Goal: Task Accomplishment & Management: Complete application form

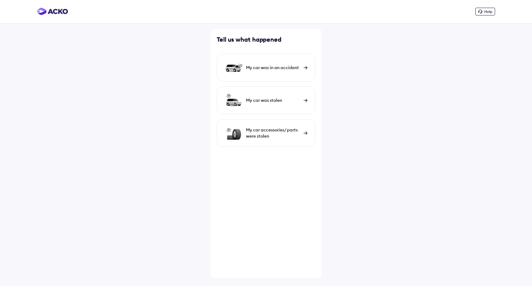
click at [297, 71] on div "My car was in an accident" at bounding box center [266, 68] width 99 height 28
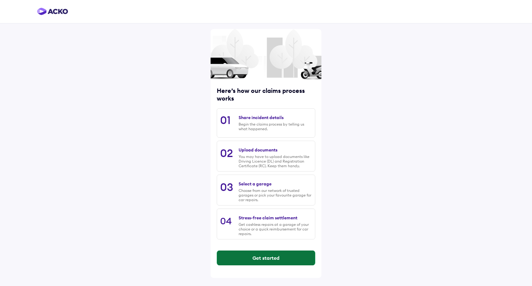
click at [255, 256] on button "Get started" at bounding box center [266, 257] width 98 height 15
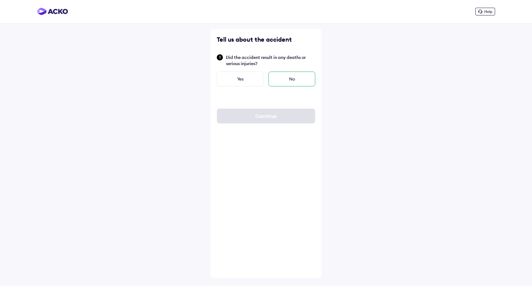
click at [287, 78] on div "No" at bounding box center [292, 78] width 47 height 15
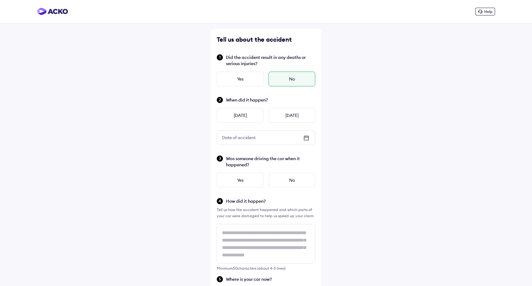
click at [264, 138] on div "Date of accident" at bounding box center [266, 137] width 98 height 14
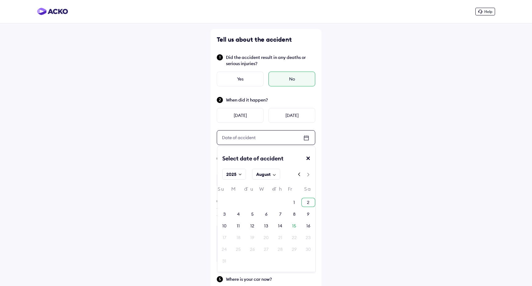
click at [310, 201] on div "2" at bounding box center [308, 202] width 2 height 6
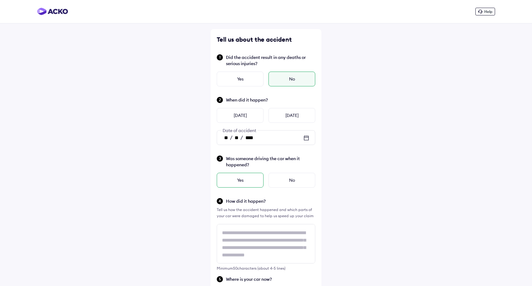
click at [255, 184] on div "Yes" at bounding box center [240, 180] width 47 height 15
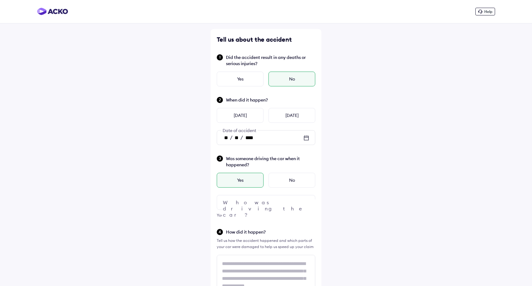
click at [257, 197] on div at bounding box center [266, 202] width 99 height 15
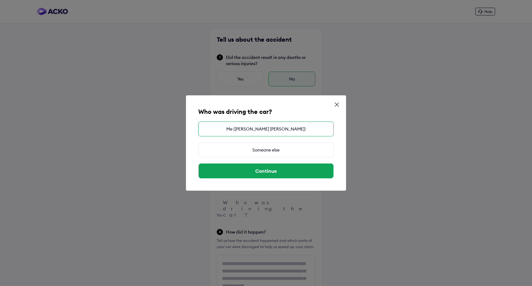
click at [266, 132] on div "Me ([PERSON_NAME] [PERSON_NAME])" at bounding box center [266, 128] width 136 height 15
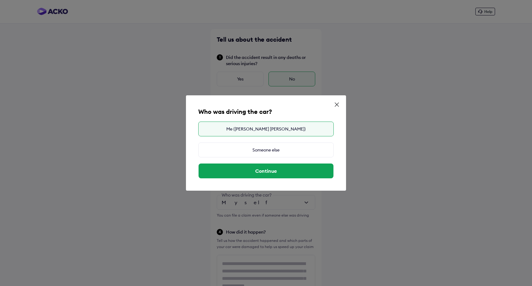
click at [266, 132] on div "Me ([PERSON_NAME] [PERSON_NAME])" at bounding box center [266, 128] width 136 height 15
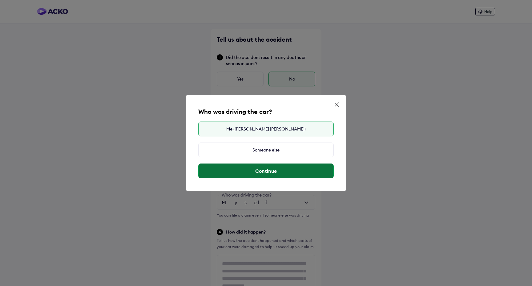
click at [265, 174] on button "Continue" at bounding box center [266, 170] width 135 height 15
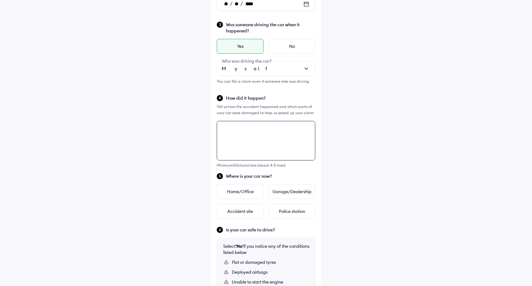
click at [256, 135] on textarea at bounding box center [266, 140] width 99 height 39
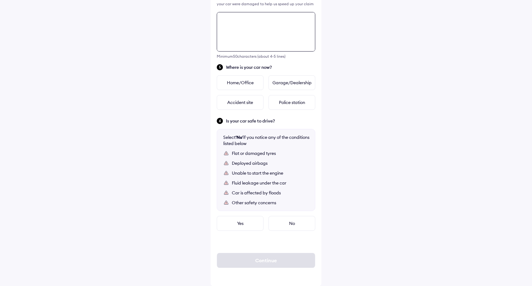
scroll to position [243, 0]
type textarea "**********"
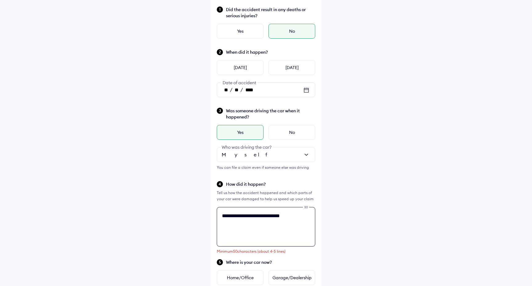
scroll to position [30, 0]
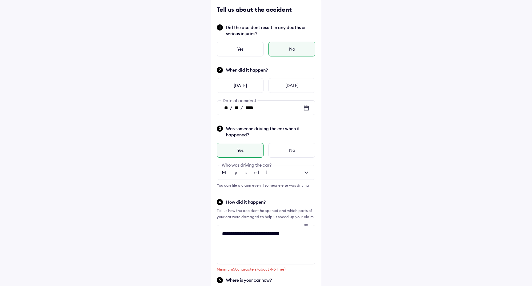
click at [253, 111] on div "** / ** / ****" at bounding box center [239, 108] width 44 height 12
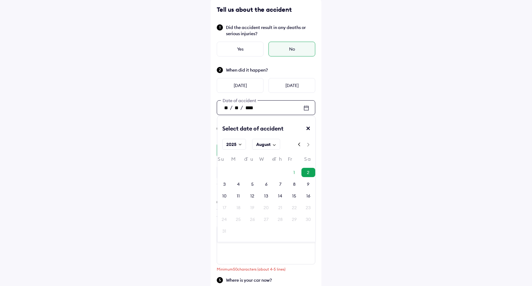
click at [269, 145] on div "August" at bounding box center [263, 144] width 14 height 6
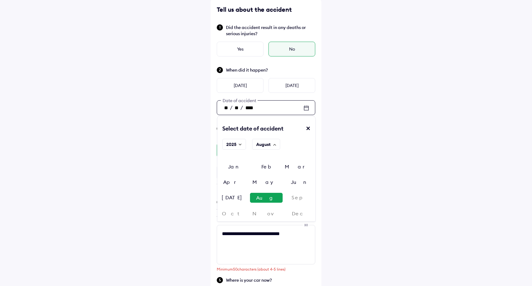
click at [250, 193] on div "[DATE]" at bounding box center [234, 198] width 33 height 10
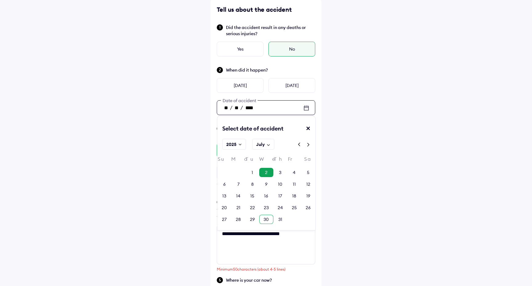
click at [266, 219] on div "30" at bounding box center [266, 219] width 5 height 6
type input "**"
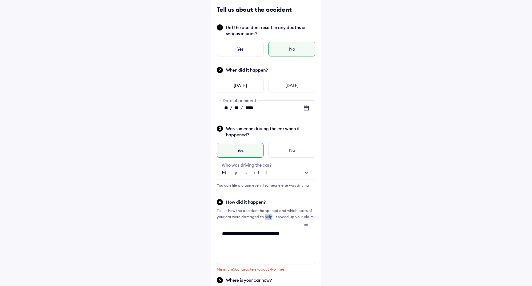
click at [266, 219] on div "Tell us how the accident happened and which parts of your car were damaged to h…" at bounding box center [266, 213] width 99 height 12
click at [257, 232] on textarea "**********" at bounding box center [266, 244] width 99 height 39
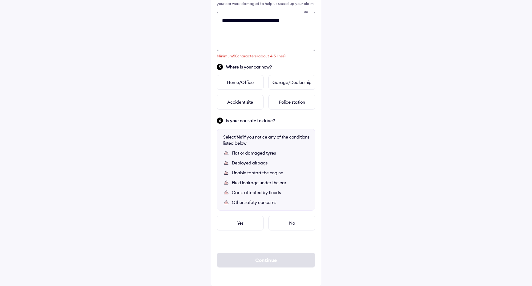
scroll to position [243, 0]
type textarea "**********"
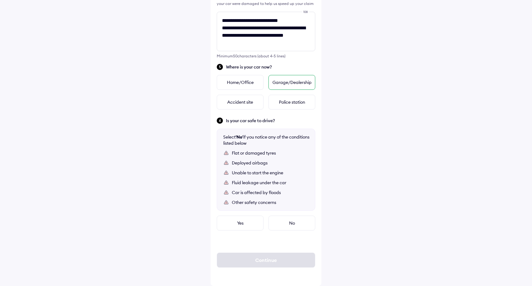
click at [287, 87] on div "Garage/Dealership" at bounding box center [292, 82] width 47 height 15
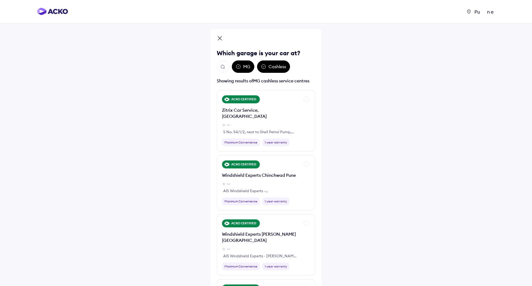
click at [223, 67] on img "Open search" at bounding box center [223, 67] width 6 height 6
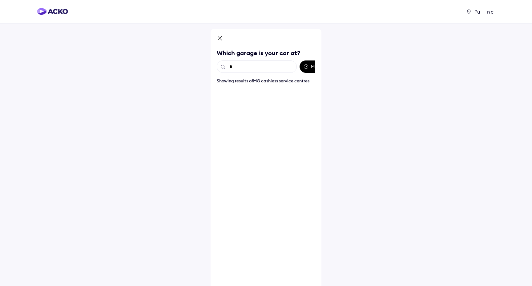
type input "**"
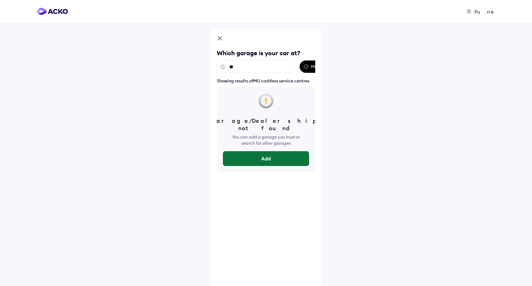
click at [273, 155] on button "Add" at bounding box center [266, 158] width 86 height 15
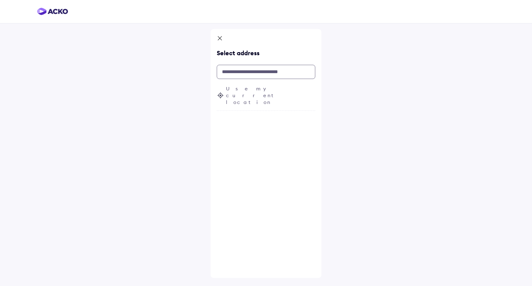
click at [263, 78] on input "text" at bounding box center [266, 72] width 99 height 14
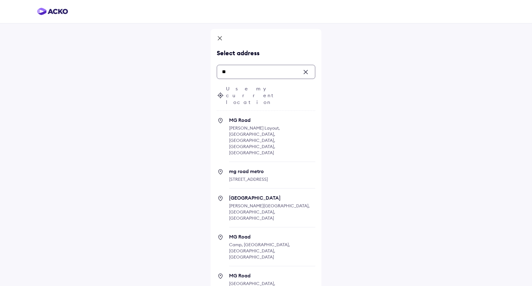
type input "*"
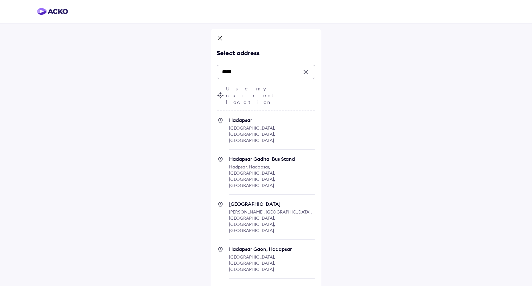
click at [252, 75] on input "*****" at bounding box center [266, 72] width 99 height 14
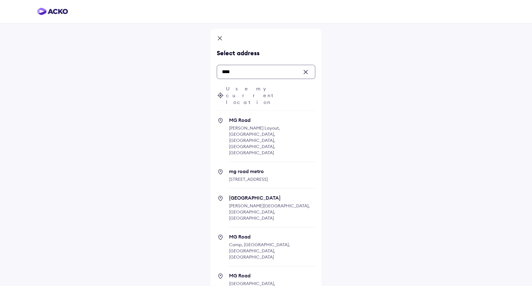
paste input "**********"
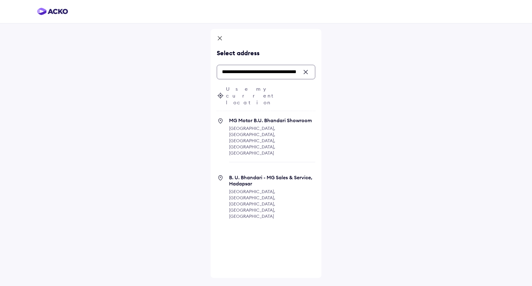
click at [269, 125] on span "[GEOGRAPHIC_DATA], [GEOGRAPHIC_DATA], [GEOGRAPHIC_DATA], [GEOGRAPHIC_DATA], [GE…" at bounding box center [252, 140] width 46 height 30
type input "**********"
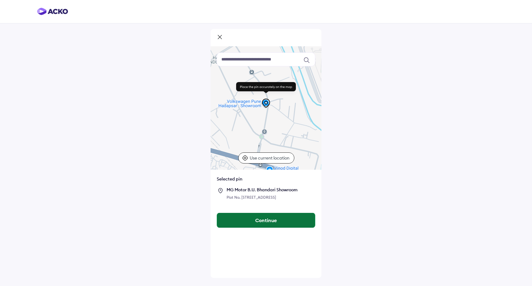
click at [246, 226] on button "Continue" at bounding box center [266, 220] width 98 height 15
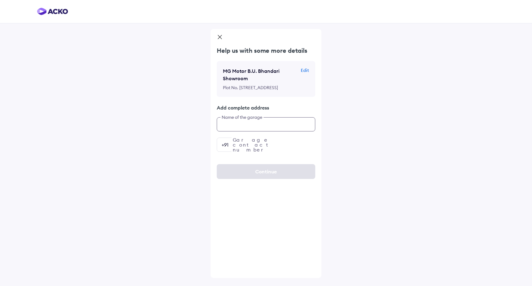
click at [251, 131] on input "text" at bounding box center [266, 124] width 99 height 14
paste input "**********"
paste input "text"
type input "**********"
click at [280, 152] on input "number" at bounding box center [266, 144] width 99 height 14
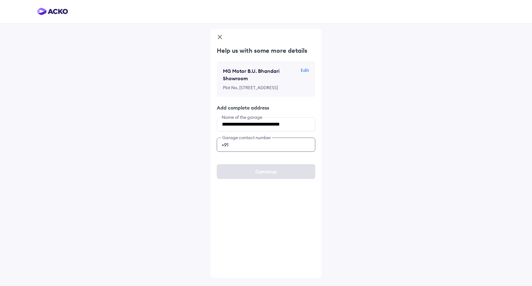
click at [255, 152] on input "number" at bounding box center [266, 144] width 99 height 14
type input "**********"
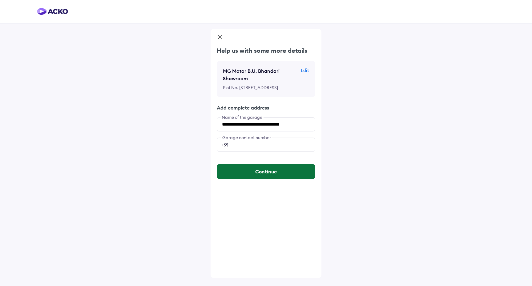
click at [265, 179] on button "Continue" at bounding box center [266, 171] width 99 height 15
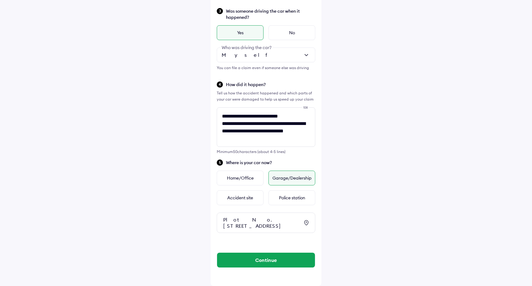
scroll to position [154, 0]
click at [268, 260] on button "Continue" at bounding box center [266, 259] width 98 height 15
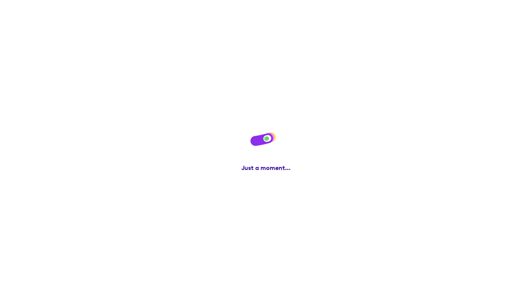
scroll to position [0, 0]
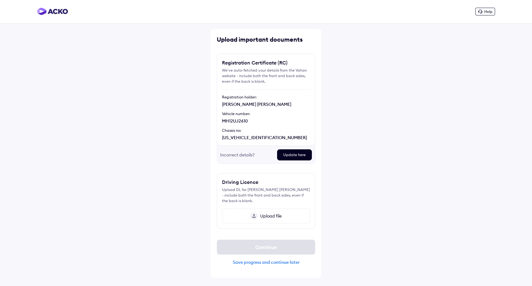
click at [269, 215] on span "Upload file" at bounding box center [270, 216] width 24 height 6
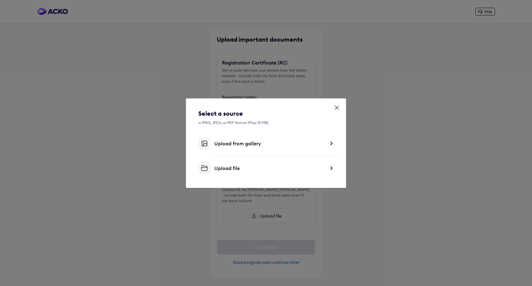
click at [247, 169] on div "Upload file" at bounding box center [269, 168] width 111 height 6
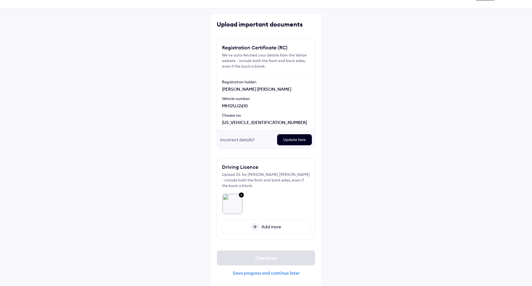
scroll to position [16, 0]
click at [267, 184] on div "Upload DL for [PERSON_NAME] [PERSON_NAME] - include both the front and back sid…" at bounding box center [266, 179] width 88 height 17
click at [253, 272] on div "Save progress and continue later" at bounding box center [266, 272] width 99 height 6
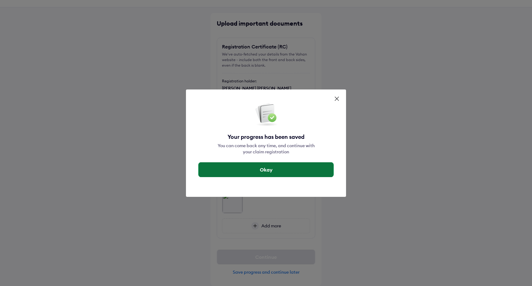
click at [264, 171] on button "Okay" at bounding box center [266, 169] width 135 height 15
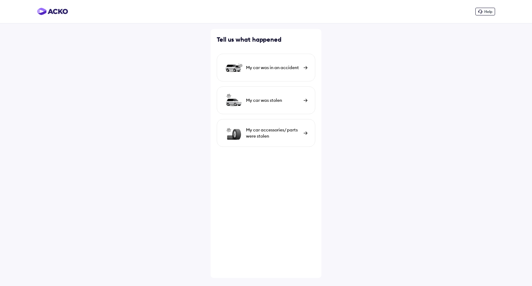
click at [283, 72] on div "My car was in an accident" at bounding box center [266, 68] width 99 height 28
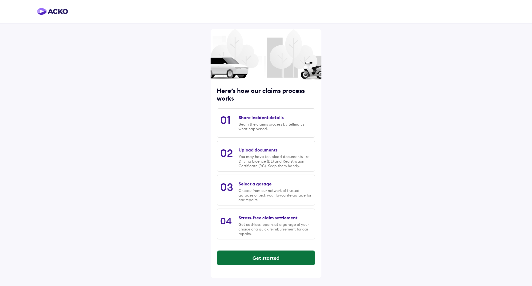
click at [269, 259] on button "Get started" at bounding box center [266, 257] width 98 height 15
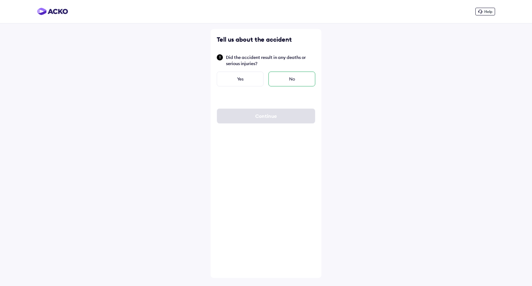
click at [288, 77] on div "No" at bounding box center [292, 78] width 47 height 15
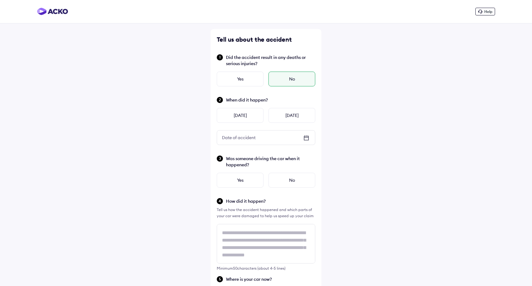
click at [262, 143] on div "Date of accident" at bounding box center [266, 137] width 98 height 14
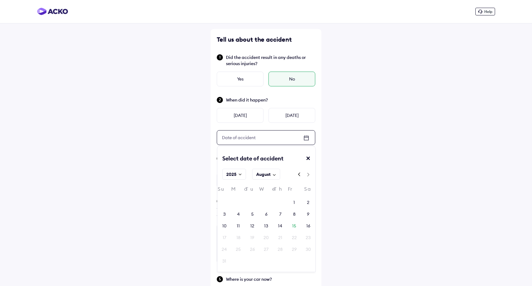
click at [265, 174] on div "August" at bounding box center [263, 174] width 14 height 6
click at [250, 222] on div "[DATE]" at bounding box center [234, 226] width 33 height 9
click at [267, 251] on div "30" at bounding box center [266, 249] width 5 height 6
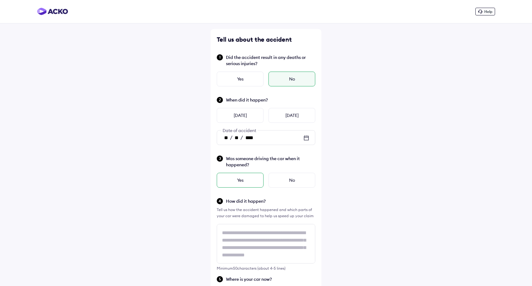
click at [252, 181] on div "Yes" at bounding box center [240, 180] width 47 height 15
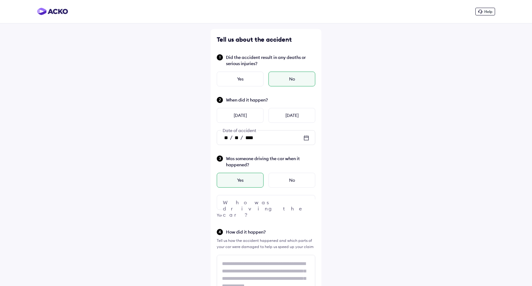
click at [260, 205] on div at bounding box center [266, 202] width 99 height 15
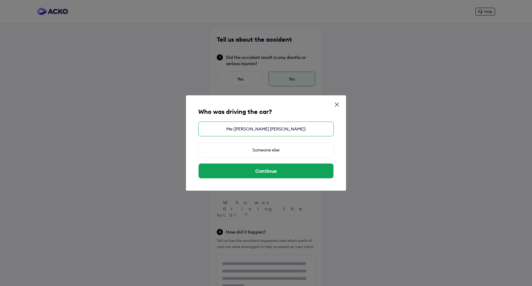
click at [259, 127] on div "Me ([PERSON_NAME] [PERSON_NAME])" at bounding box center [266, 128] width 136 height 15
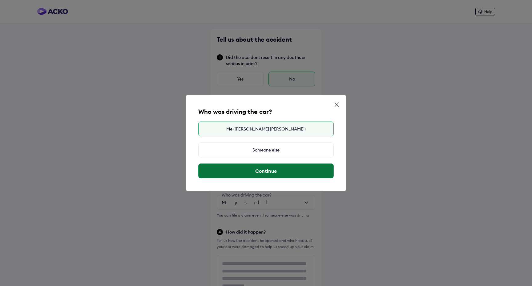
click at [276, 175] on button "Continue" at bounding box center [266, 170] width 135 height 15
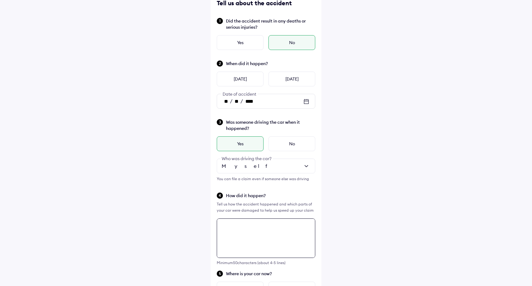
click at [262, 230] on textarea at bounding box center [266, 237] width 99 height 39
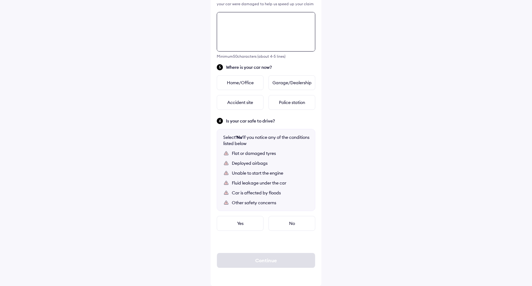
scroll to position [243, 0]
type textarea "**********"
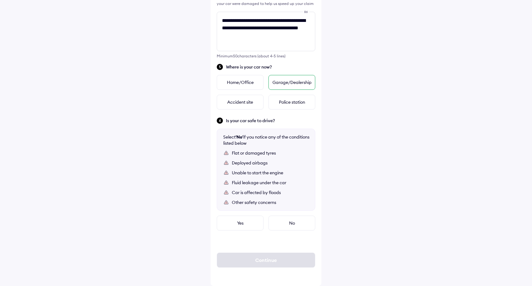
click at [284, 85] on div "Garage/Dealership" at bounding box center [292, 82] width 47 height 15
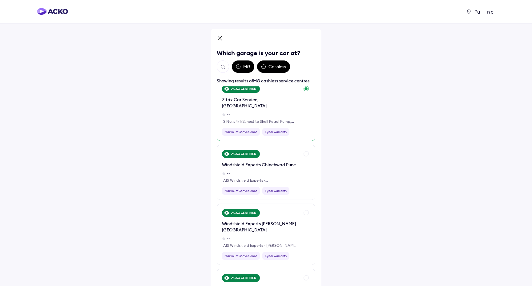
scroll to position [0, 0]
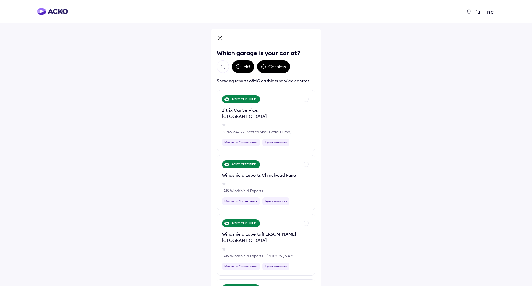
click at [243, 68] on div "MG" at bounding box center [243, 66] width 22 height 12
click at [238, 66] on icon at bounding box center [238, 66] width 5 height 5
click at [266, 68] on icon at bounding box center [263, 66] width 5 height 5
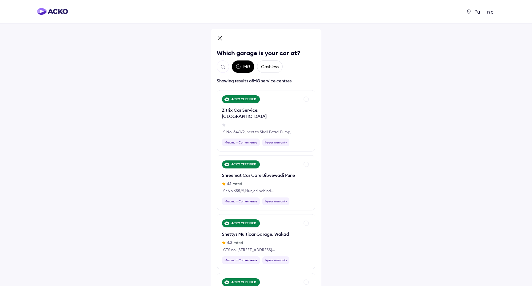
click at [266, 68] on div "Cashless" at bounding box center [270, 66] width 26 height 12
click at [222, 67] on img "Open search" at bounding box center [223, 67] width 6 height 6
paste input "**********"
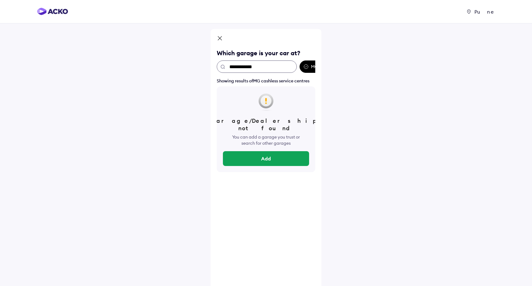
type input "**********"
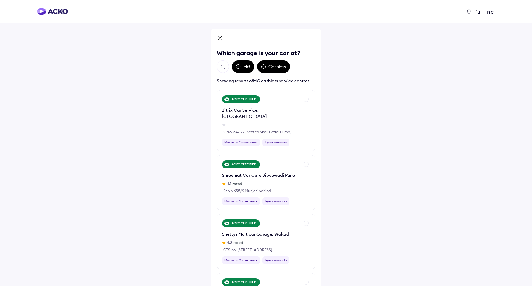
click at [221, 70] on button "Open search" at bounding box center [223, 66] width 12 height 12
type input "**********"
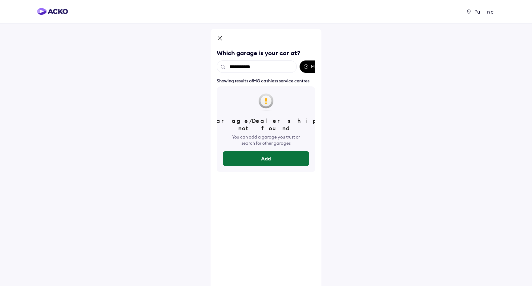
click at [252, 153] on button "Add" at bounding box center [266, 158] width 86 height 15
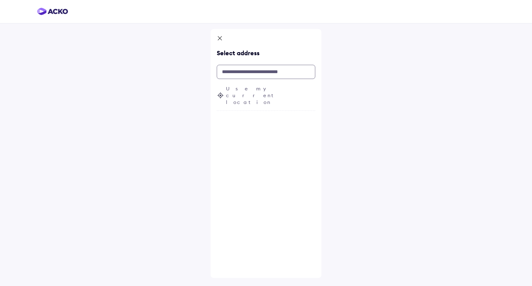
click at [262, 69] on input "text" at bounding box center [266, 72] width 99 height 14
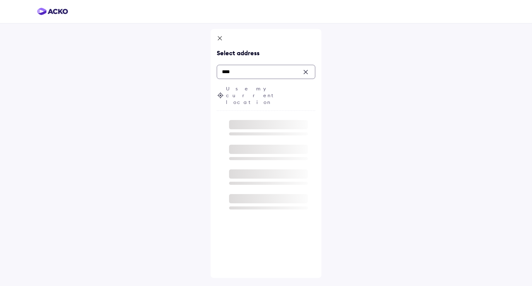
paste input "**********"
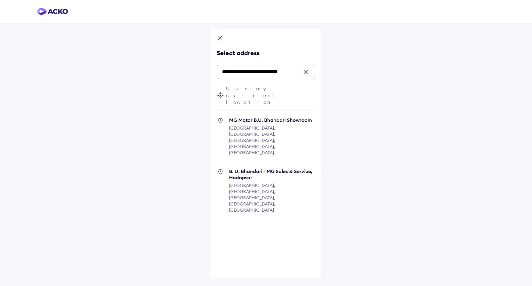
click at [259, 168] on span "B. U. Bhandari - MG Sales & Service, Hadapsar" at bounding box center [272, 174] width 86 height 12
type input "**********"
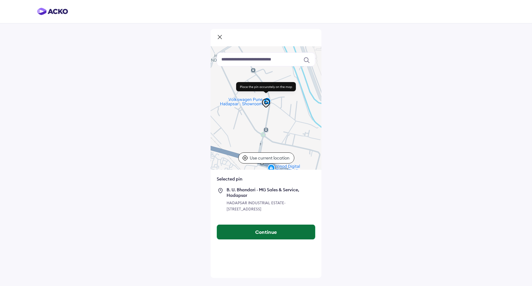
click at [261, 239] on button "Continue" at bounding box center [266, 231] width 98 height 15
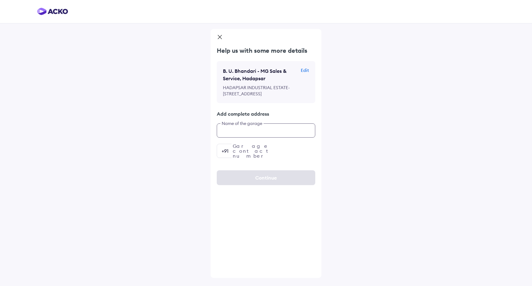
click at [259, 137] on input "text" at bounding box center [266, 130] width 99 height 14
paste input "**********"
type input "**********"
click at [271, 158] on input "number" at bounding box center [266, 151] width 99 height 14
paste input "**********"
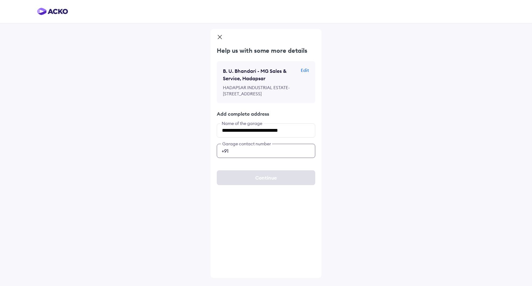
type input "**********"
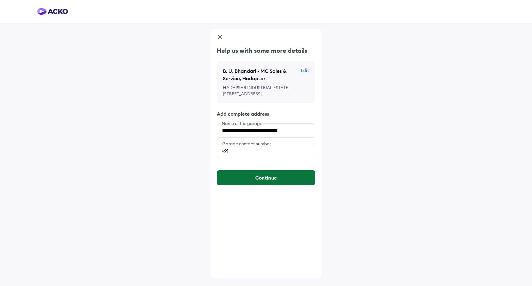
click at [268, 185] on button "Continue" at bounding box center [266, 177] width 99 height 15
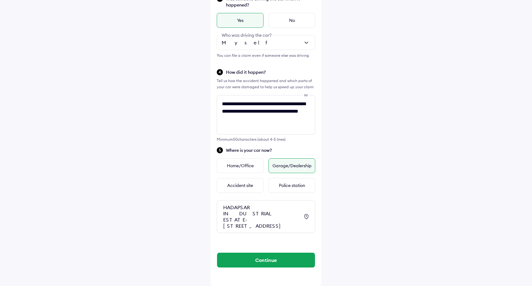
scroll to position [160, 0]
click at [281, 262] on button "Continue" at bounding box center [266, 259] width 98 height 15
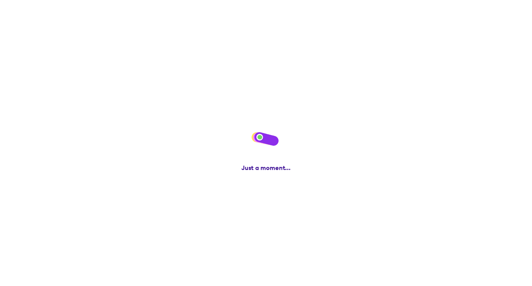
scroll to position [0, 0]
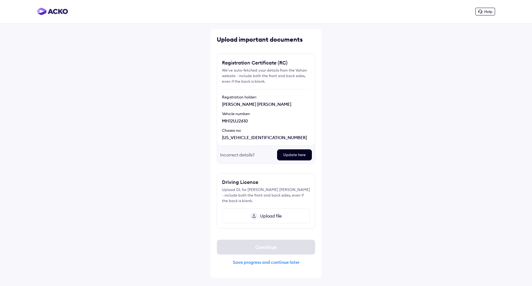
click at [244, 156] on div "Incorrect details?" at bounding box center [246, 154] width 52 height 11
click at [287, 157] on div "Update here" at bounding box center [294, 154] width 35 height 11
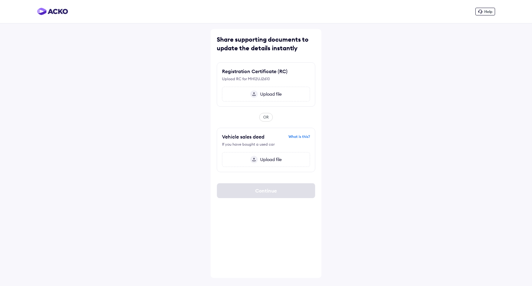
click at [269, 96] on span "Upload file" at bounding box center [270, 94] width 24 height 6
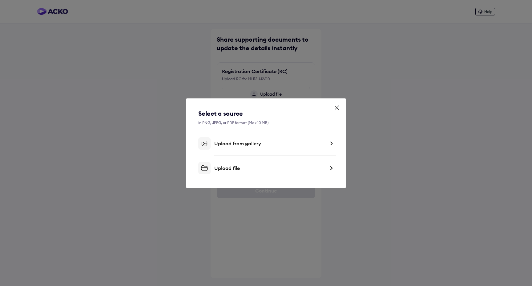
click at [230, 172] on div "Upload file" at bounding box center [266, 168] width 136 height 12
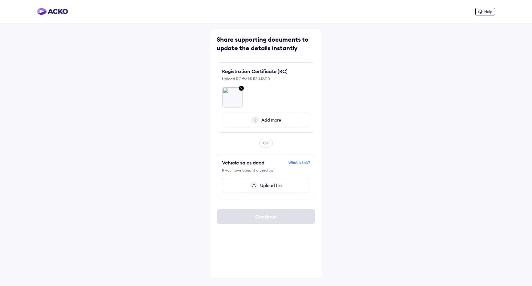
click at [306, 145] on div "OR" at bounding box center [266, 143] width 99 height 9
click at [279, 98] on div at bounding box center [266, 95] width 88 height 26
click at [268, 143] on div "OR" at bounding box center [266, 143] width 14 height 9
click at [354, 94] on div "Help Share supporting documents to update the details instantly Registration Ce…" at bounding box center [266, 143] width 532 height 286
click at [266, 47] on div "Share supporting documents to update the details instantly" at bounding box center [266, 43] width 99 height 17
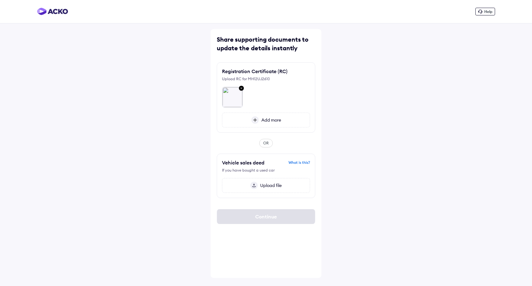
click at [266, 47] on div "Share supporting documents to update the details instantly" at bounding box center [266, 43] width 99 height 17
click at [267, 146] on div "OR" at bounding box center [266, 143] width 14 height 9
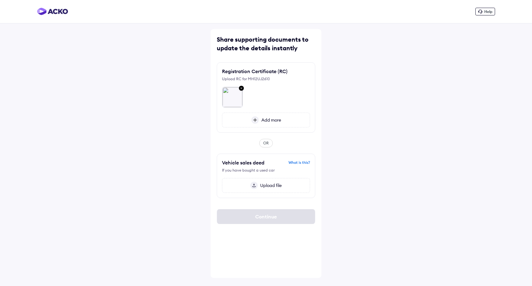
click at [254, 122] on img at bounding box center [255, 119] width 8 height 7
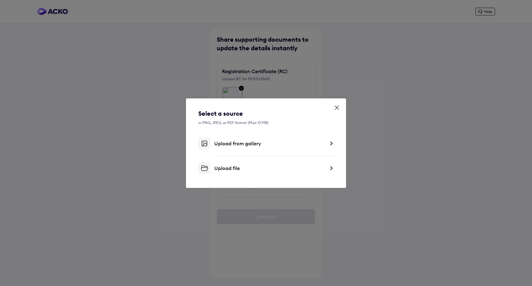
click at [243, 168] on div "Upload file" at bounding box center [269, 168] width 111 height 6
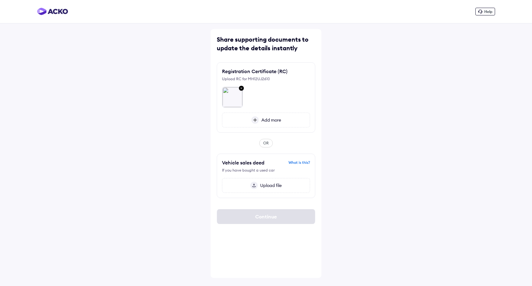
click at [282, 125] on div "Add more" at bounding box center [266, 119] width 88 height 15
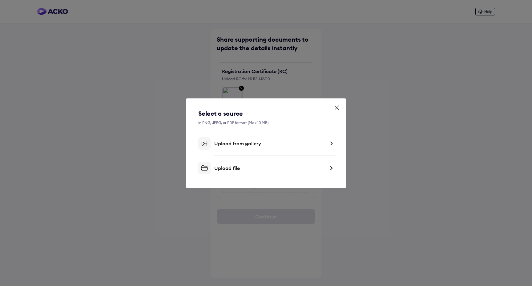
click at [254, 166] on div "Upload file" at bounding box center [269, 168] width 111 height 6
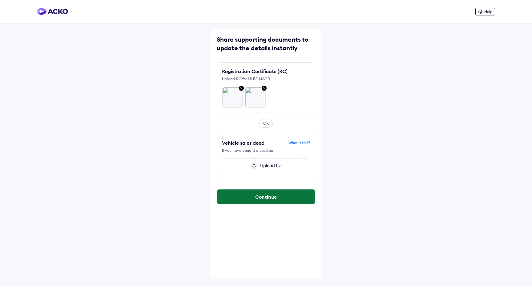
click at [287, 199] on button "Continue" at bounding box center [266, 196] width 98 height 15
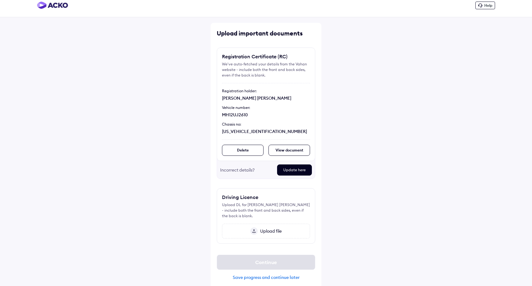
scroll to position [11, 0]
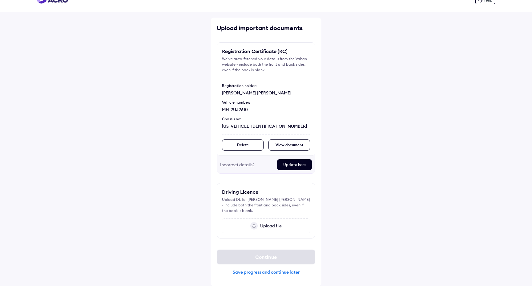
click at [273, 227] on span "Upload file" at bounding box center [270, 226] width 24 height 6
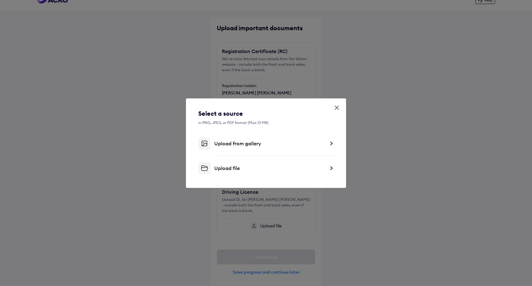
click at [227, 168] on div "Upload file" at bounding box center [269, 168] width 111 height 6
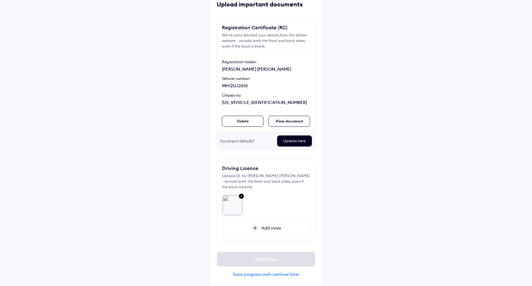
scroll to position [37, 0]
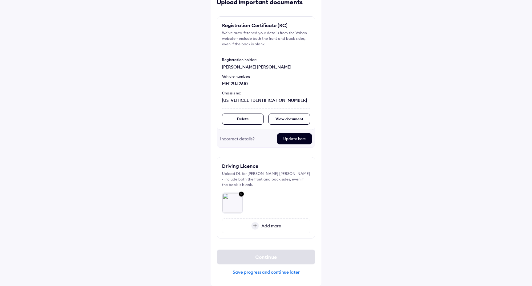
click at [277, 228] on div "Add more" at bounding box center [266, 225] width 88 height 15
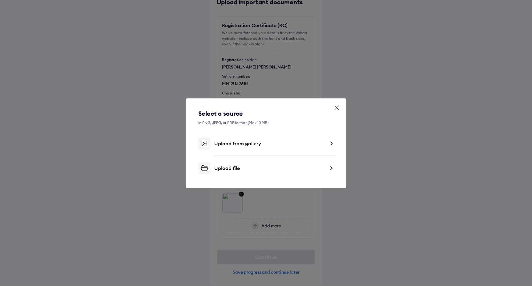
click at [237, 168] on div "Upload file" at bounding box center [269, 168] width 111 height 6
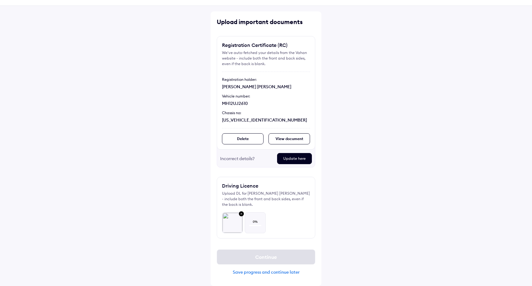
scroll to position [18, 0]
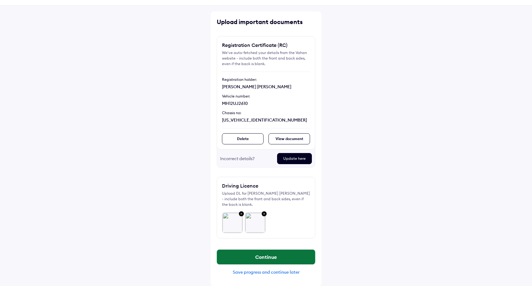
click at [244, 261] on button "Continue" at bounding box center [266, 256] width 98 height 15
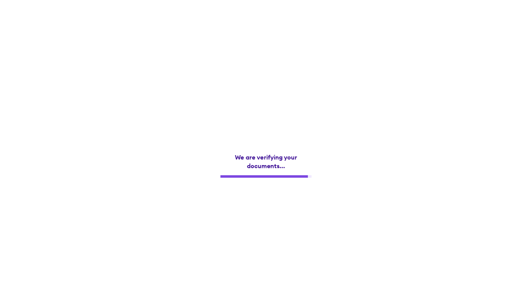
scroll to position [0, 0]
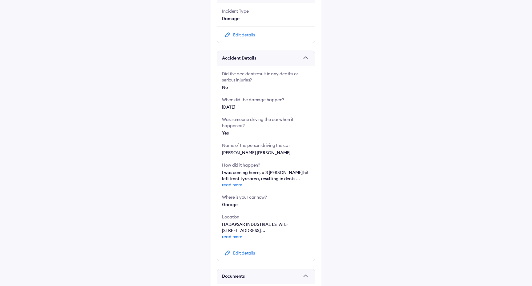
scroll to position [164, 0]
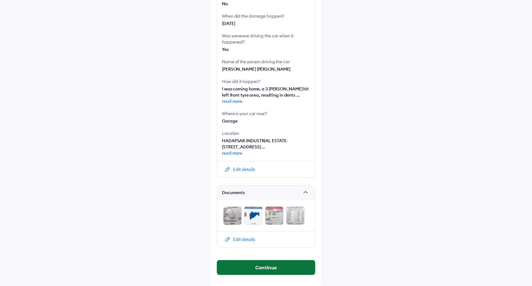
click at [275, 269] on button "Continue" at bounding box center [266, 267] width 98 height 15
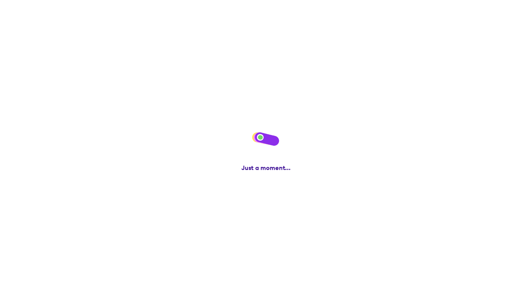
scroll to position [0, 0]
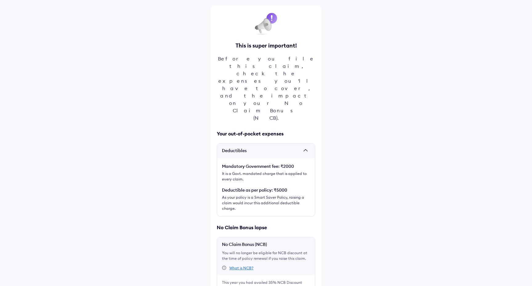
scroll to position [53, 0]
